Goal: Check status: Check status

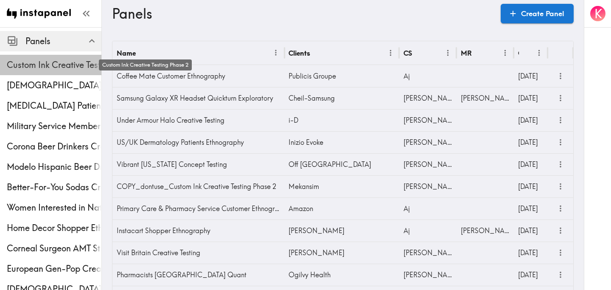
click at [61, 61] on span "Custom Ink Creative Testing Phase 2" at bounding box center [54, 65] width 95 height 12
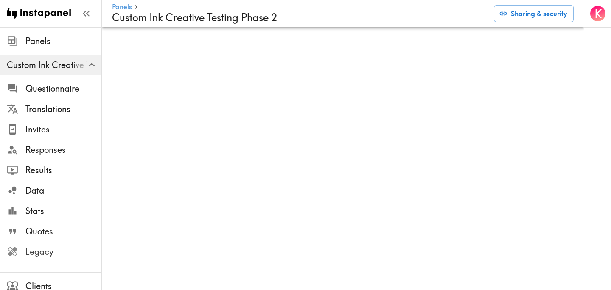
click at [54, 250] on span "Legacy" at bounding box center [63, 252] width 76 height 12
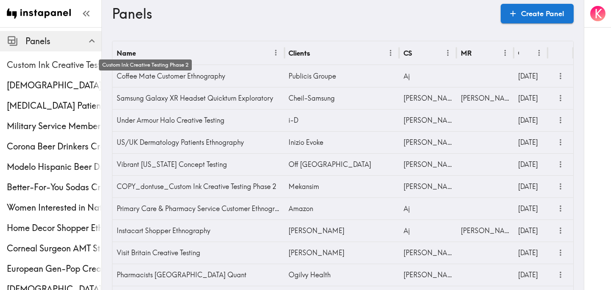
click at [60, 67] on span "Custom Ink Creative Testing Phase 2" at bounding box center [54, 65] width 95 height 12
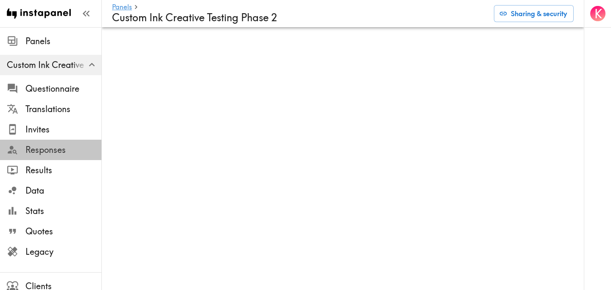
click at [53, 150] on span "Responses" at bounding box center [63, 150] width 76 height 12
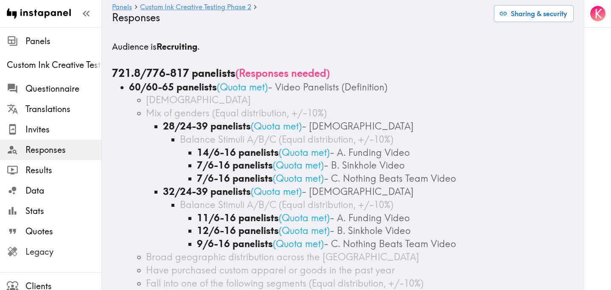
click at [72, 251] on span "Legacy" at bounding box center [63, 252] width 76 height 12
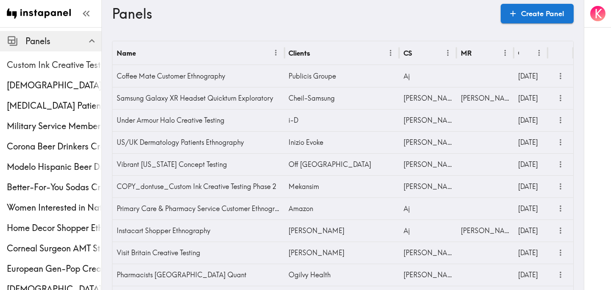
click at [53, 61] on span "Custom Ink Creative Testing Phase 2" at bounding box center [54, 65] width 95 height 12
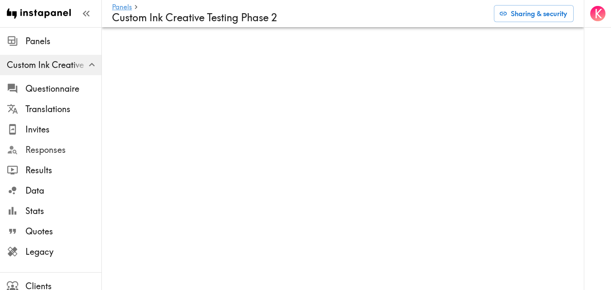
click at [45, 150] on span "Responses" at bounding box center [63, 150] width 76 height 12
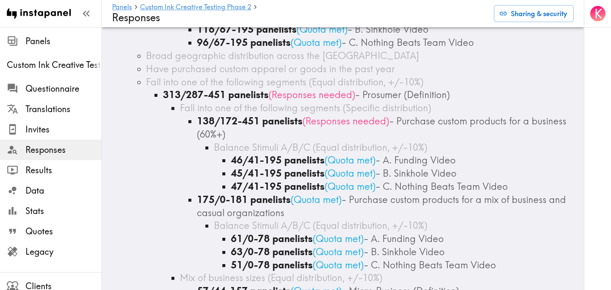
scroll to position [1105, 0]
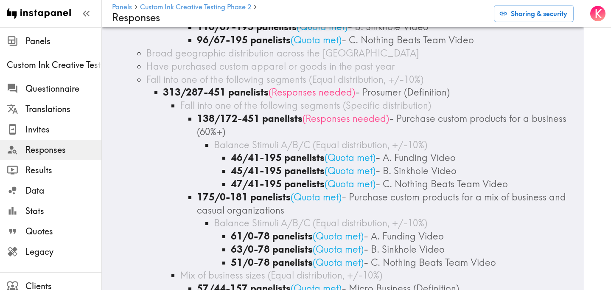
click at [497, 89] on div "313/287-451 panelists ( Responses needed ) - Prosumer (Definition)" at bounding box center [368, 92] width 411 height 13
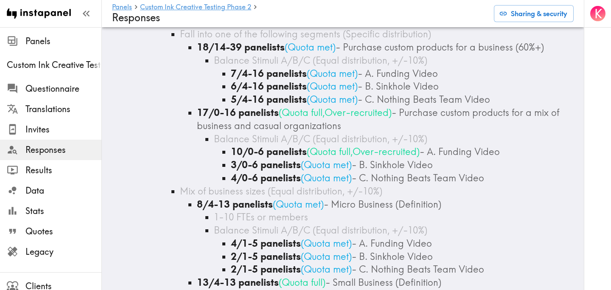
scroll to position [0, 0]
